Goal: Navigation & Orientation: Find specific page/section

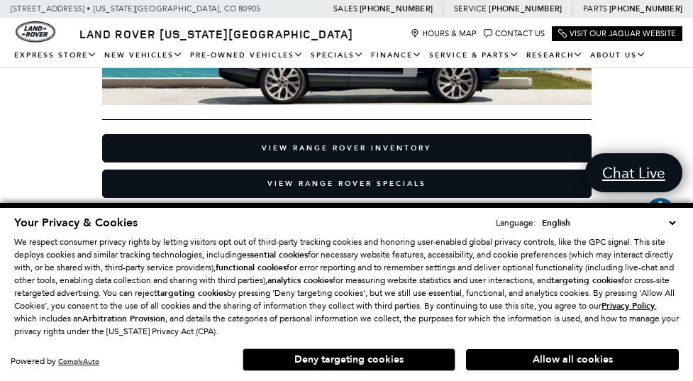
scroll to position [209, 0]
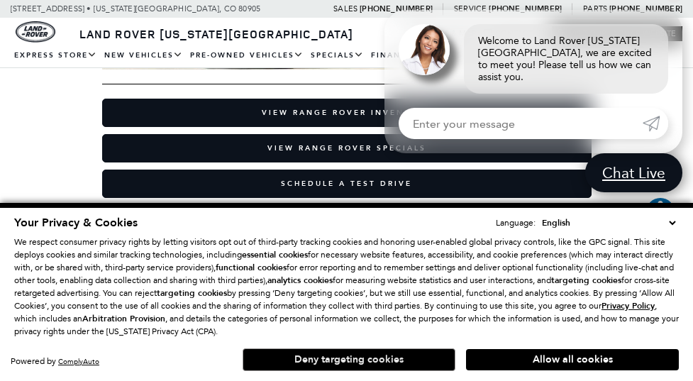
click at [401, 359] on button "Deny targeting cookies" at bounding box center [349, 359] width 213 height 23
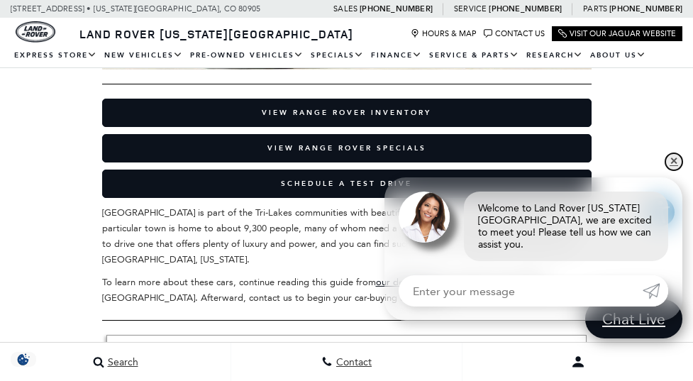
click at [677, 163] on link "✕" at bounding box center [673, 161] width 17 height 17
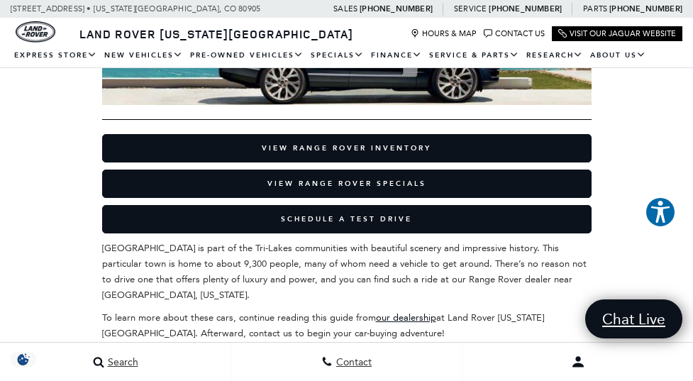
scroll to position [181, 0]
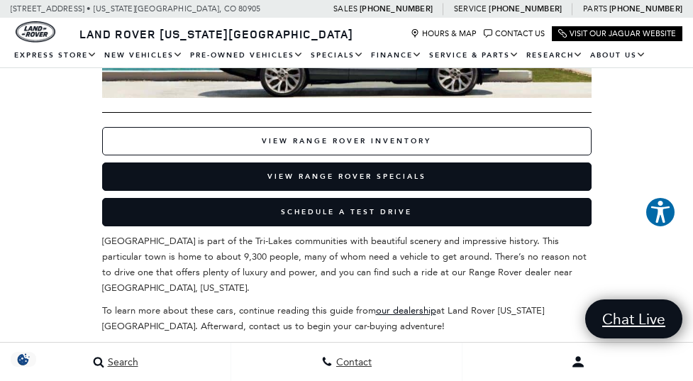
click at [371, 137] on link "View Range Rover Inventory" at bounding box center [346, 141] width 489 height 28
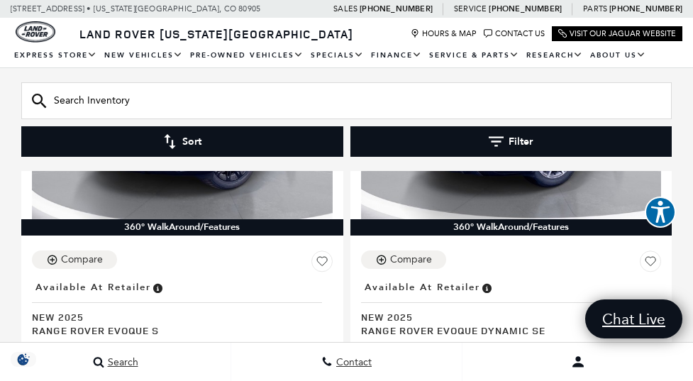
scroll to position [1613, 11]
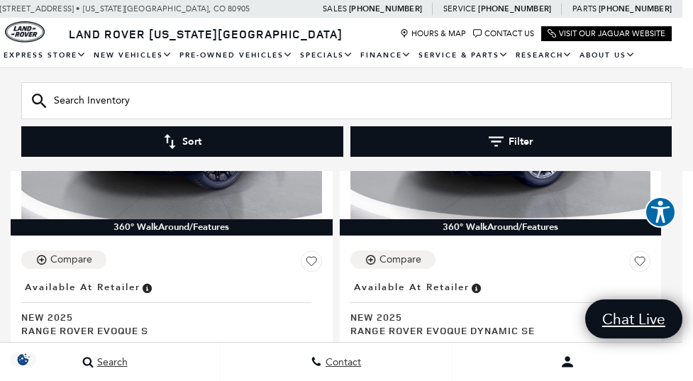
drag, startPoint x: 659, startPoint y: 132, endPoint x: 698, endPoint y: 89, distance: 57.2
click at [91, 97] on input "Search Inventory" at bounding box center [346, 100] width 650 height 37
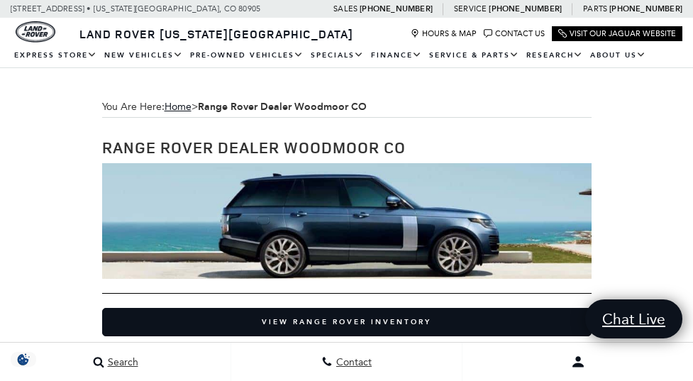
scroll to position [181, 0]
